Goal: Task Accomplishment & Management: Manage account settings

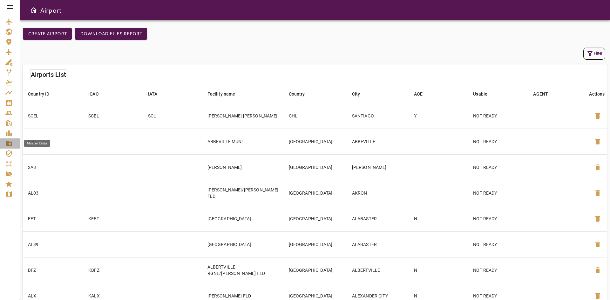
click at [8, 143] on icon "Master Data" at bounding box center [9, 143] width 6 height 5
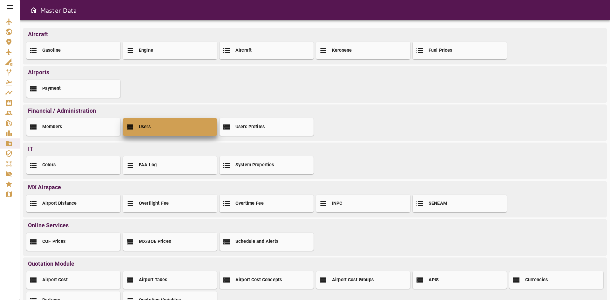
click at [148, 132] on div "Users" at bounding box center [170, 127] width 94 height 18
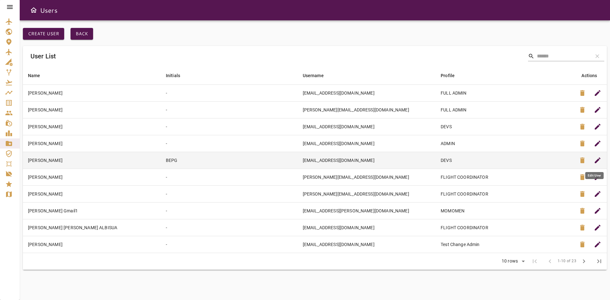
click at [603, 160] on button "edit" at bounding box center [597, 160] width 15 height 15
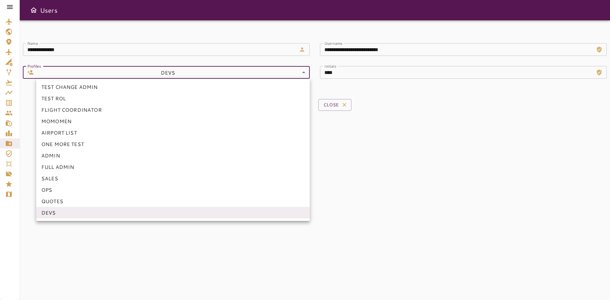
click at [267, 78] on body "**********" at bounding box center [305, 150] width 610 height 300
click at [62, 191] on li "OPS" at bounding box center [173, 189] width 274 height 11
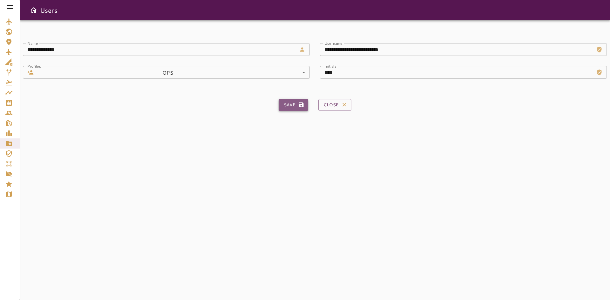
click at [296, 100] on button "Save" at bounding box center [294, 105] width 30 height 12
type input "**"
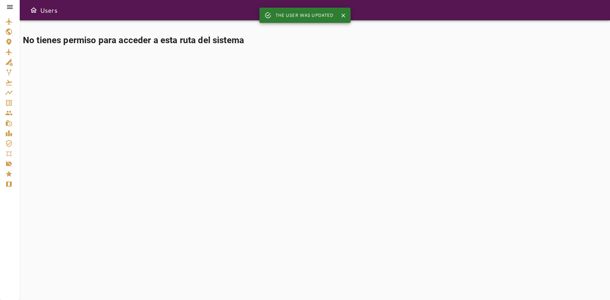
click at [6, 104] on icon "Service Orders" at bounding box center [9, 103] width 8 height 8
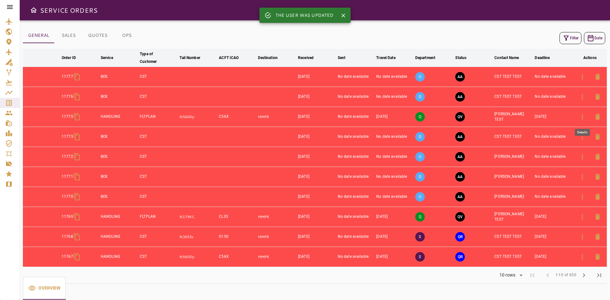
click at [583, 118] on icon "button" at bounding box center [583, 117] width 8 height 8
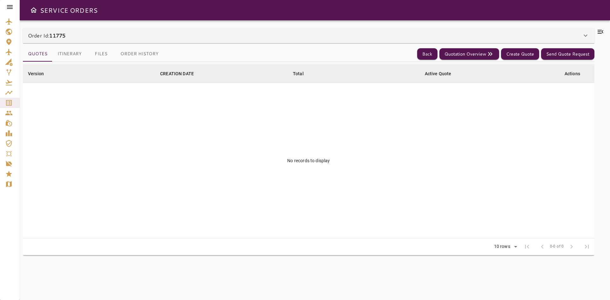
click at [65, 55] on button "Itinerary" at bounding box center [69, 53] width 34 height 15
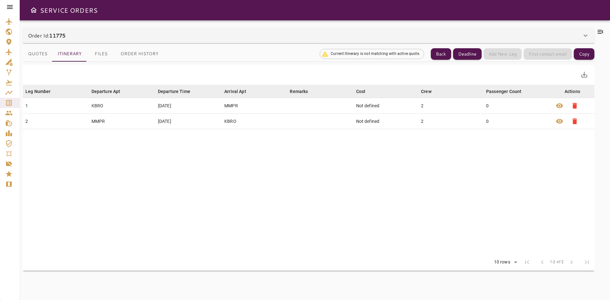
click at [503, 55] on div "Deadline Add New Leg First contact email Copy" at bounding box center [523, 54] width 141 height 12
click at [441, 52] on button "Back" at bounding box center [441, 54] width 20 height 12
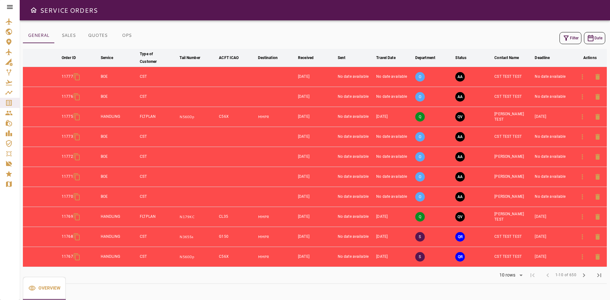
click at [459, 118] on button "QV" at bounding box center [460, 117] width 10 height 10
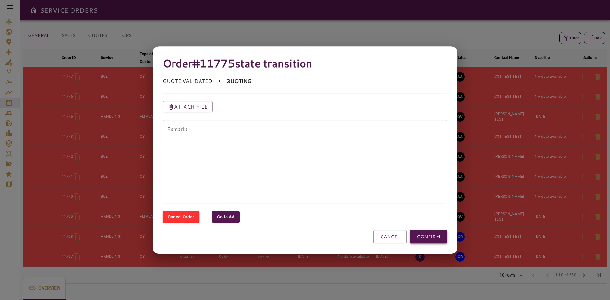
click at [432, 238] on button "CONFIRM" at bounding box center [429, 236] width 38 height 13
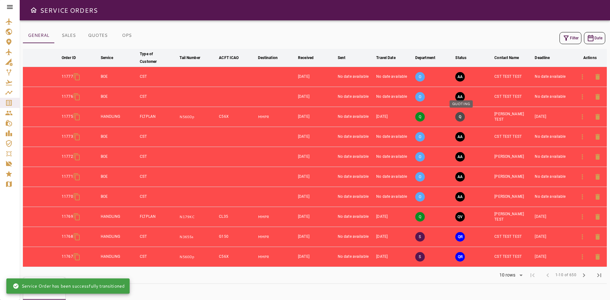
click at [462, 116] on button "Q" at bounding box center [460, 117] width 10 height 10
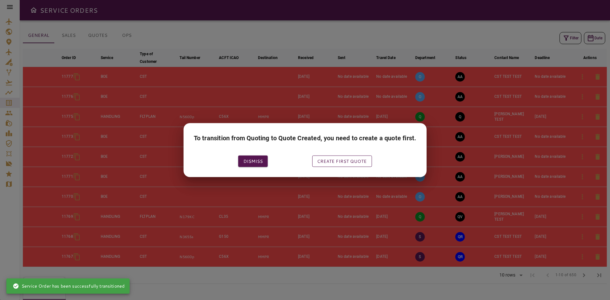
click at [325, 162] on button "Create first quote" at bounding box center [342, 161] width 60 height 12
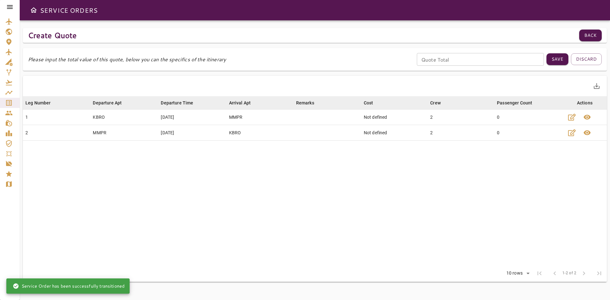
click at [432, 58] on input "Quote Total" at bounding box center [480, 59] width 127 height 13
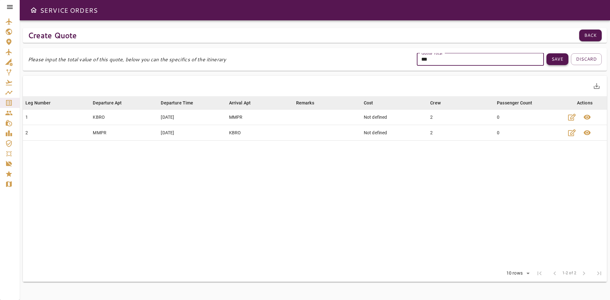
type input "***"
click at [566, 58] on button "Save" at bounding box center [558, 59] width 22 height 12
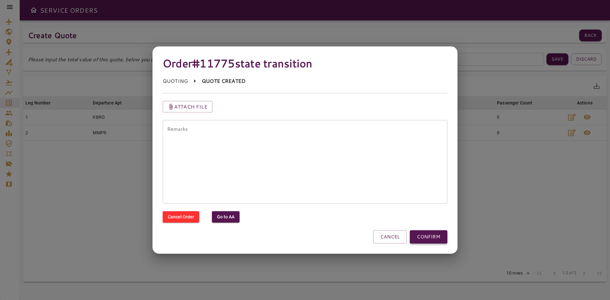
click at [429, 240] on button "CONFIRM" at bounding box center [429, 236] width 38 height 13
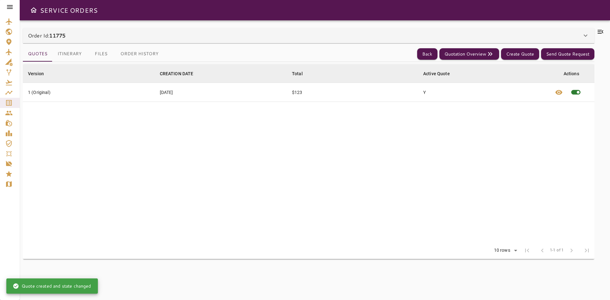
click at [77, 55] on button "Itinerary" at bounding box center [69, 53] width 34 height 15
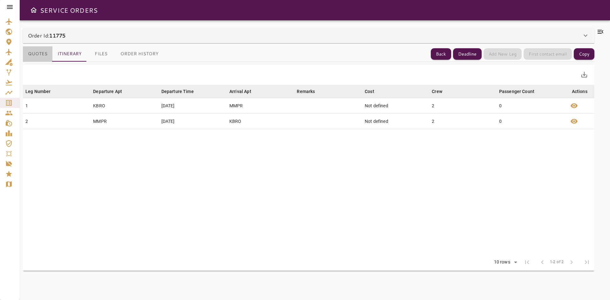
click at [42, 55] on button "Quotes" at bounding box center [38, 53] width 30 height 15
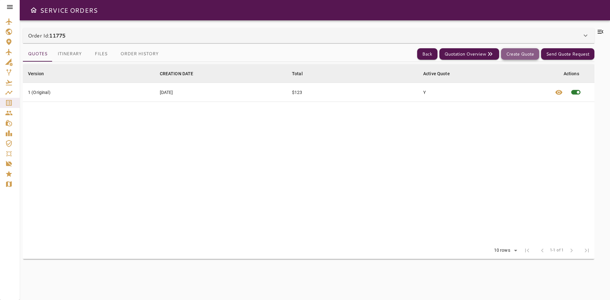
click at [517, 51] on button "Create Quote" at bounding box center [520, 54] width 38 height 12
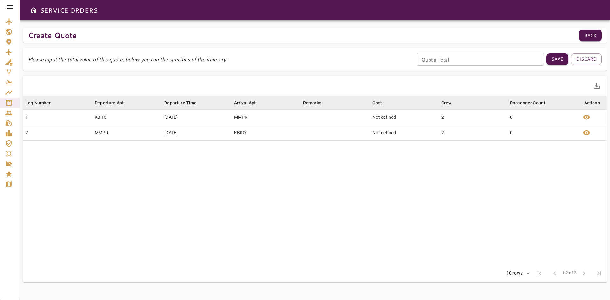
click at [422, 65] on input "Quote Total" at bounding box center [480, 59] width 127 height 13
type input "***"
click at [563, 59] on button "Save" at bounding box center [558, 59] width 22 height 12
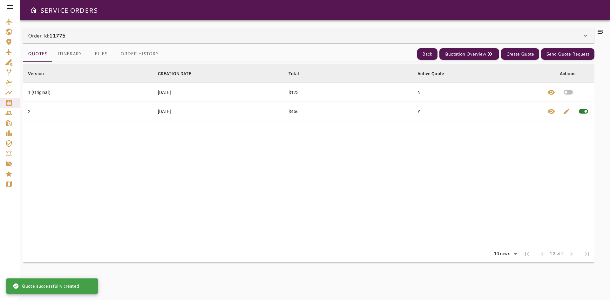
click at [68, 53] on button "Itinerary" at bounding box center [69, 53] width 34 height 15
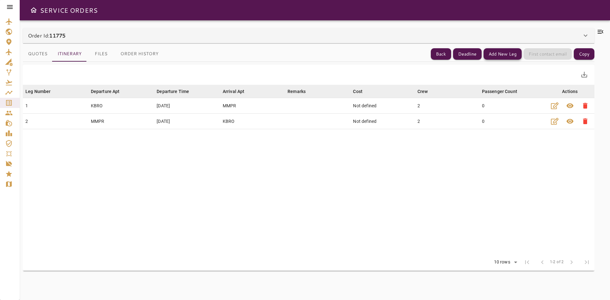
click at [492, 54] on button "Add New Leg" at bounding box center [503, 54] width 38 height 12
